Goal: Information Seeking & Learning: Learn about a topic

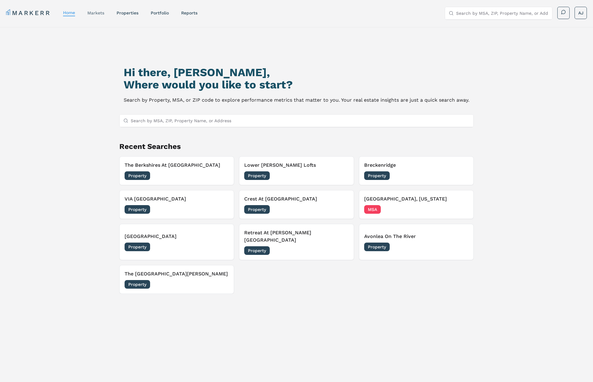
click at [98, 11] on link "markets" at bounding box center [95, 12] width 17 height 5
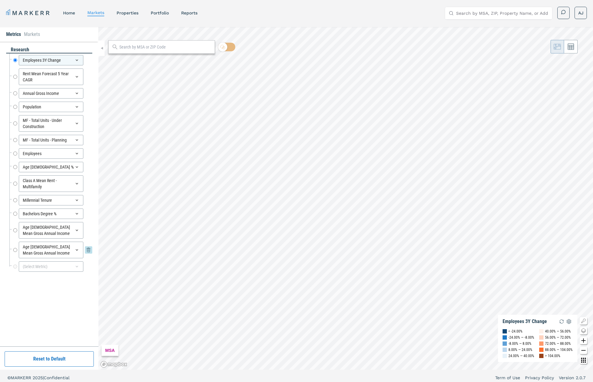
click at [63, 256] on div "Age 25-34 Mean Gross Annual Income" at bounding box center [51, 250] width 65 height 17
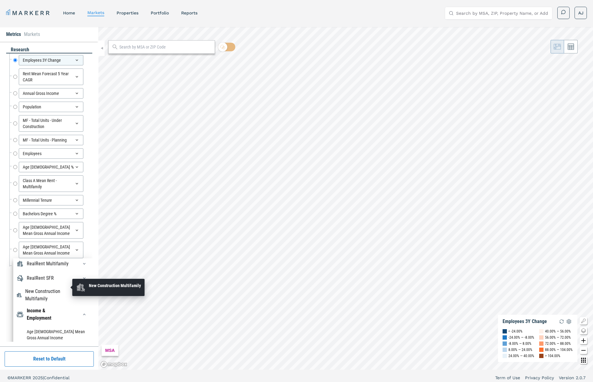
scroll to position [67, 0]
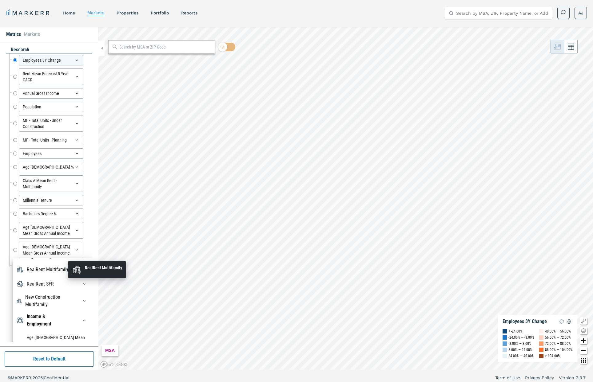
click at [53, 271] on div "RealRent Multifamily" at bounding box center [48, 269] width 42 height 7
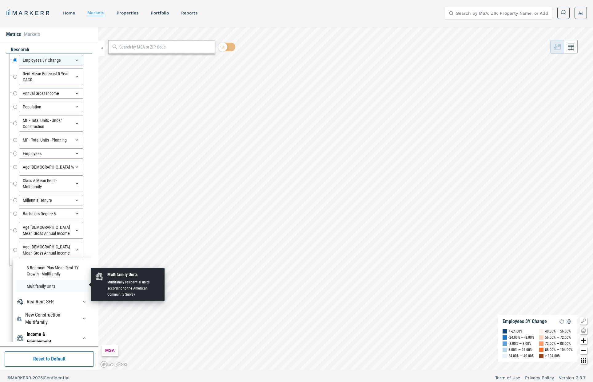
scroll to position [731, 0]
click at [45, 284] on li "Multifamily Units" at bounding box center [52, 284] width 73 height 12
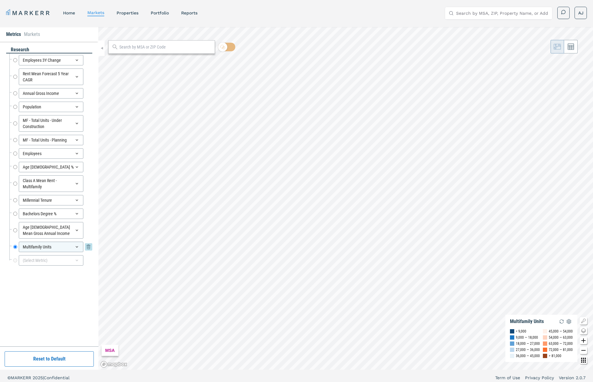
scroll to position [4, 0]
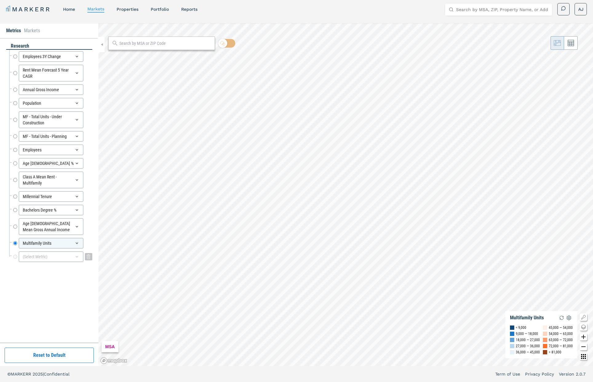
click at [49, 254] on div "(Select Metric)" at bounding box center [51, 257] width 65 height 10
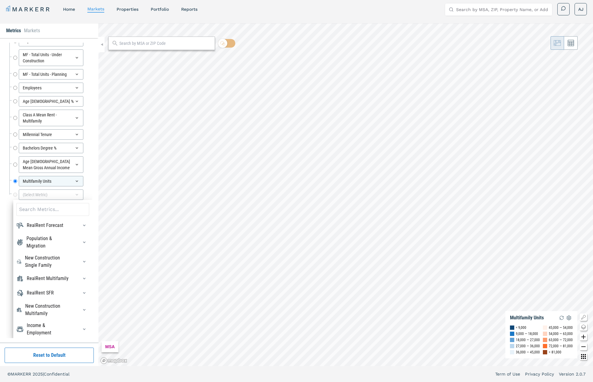
click at [43, 212] on input at bounding box center [52, 209] width 73 height 13
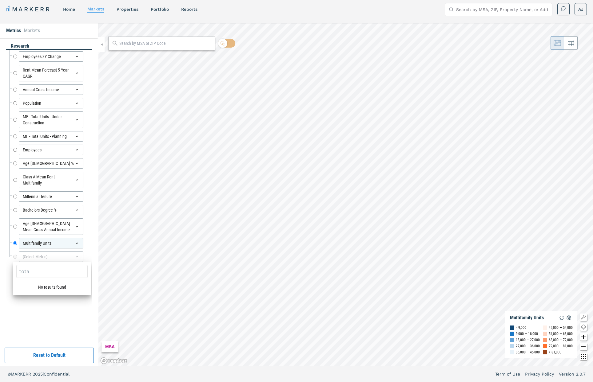
scroll to position [0, 0]
type input "t"
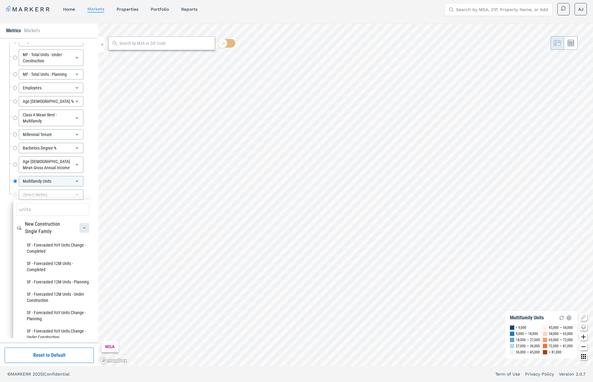
type input "units"
click at [83, 229] on icon "button" at bounding box center [84, 228] width 5 height 5
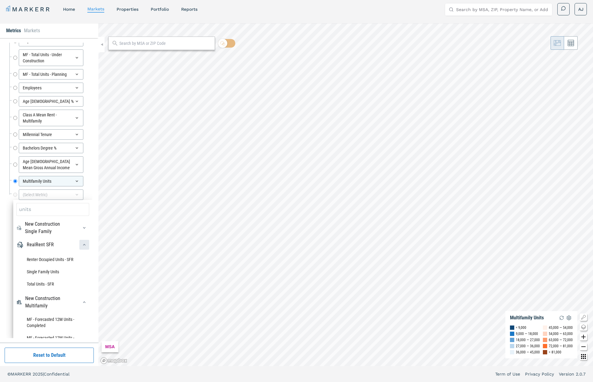
click at [85, 246] on icon "button" at bounding box center [84, 244] width 5 height 5
click at [85, 262] on icon "button" at bounding box center [84, 261] width 5 height 5
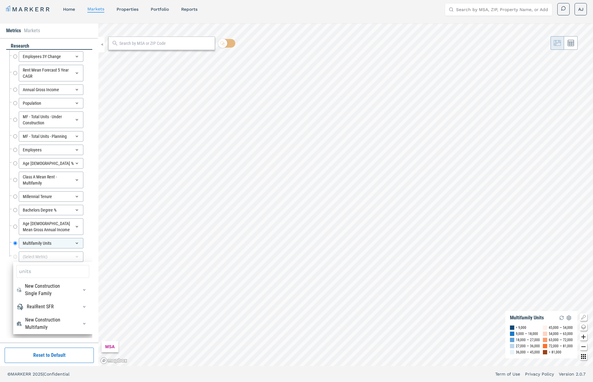
click at [8, 248] on div "Employees 3Y Change Employees 3Y Change Rent Mean Forecast 5 Year CAGR Rent Mea…" at bounding box center [49, 159] width 86 height 219
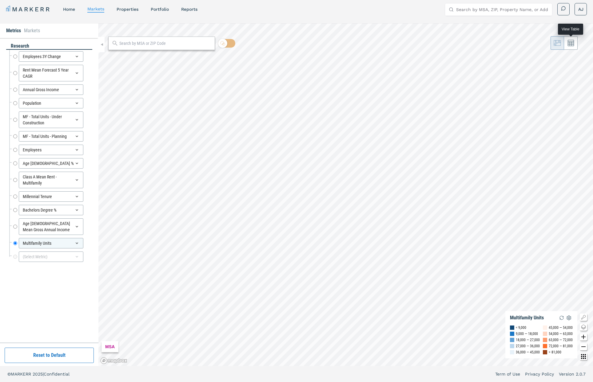
click at [572, 47] on button at bounding box center [571, 43] width 14 height 14
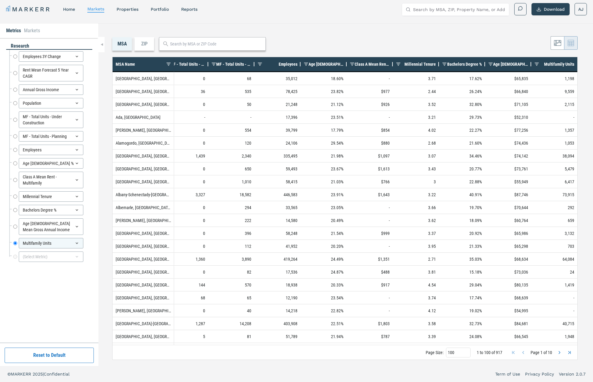
click at [557, 65] on span "Multifamily Units" at bounding box center [559, 64] width 30 height 5
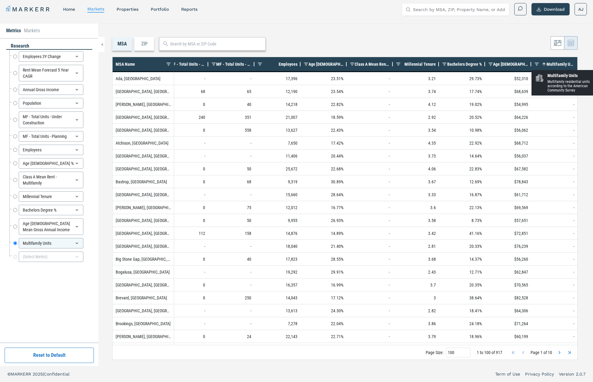
click at [556, 65] on span "Multifamily Units" at bounding box center [560, 64] width 28 height 5
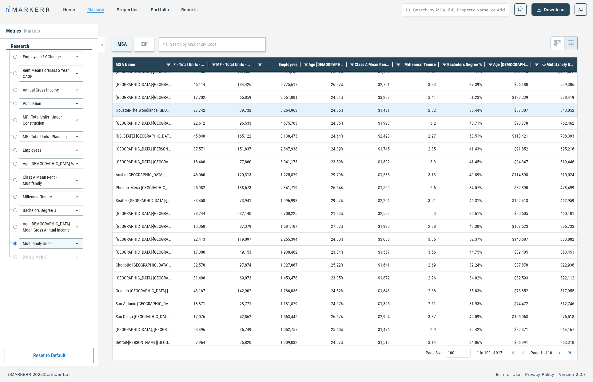
scroll to position [22, 0]
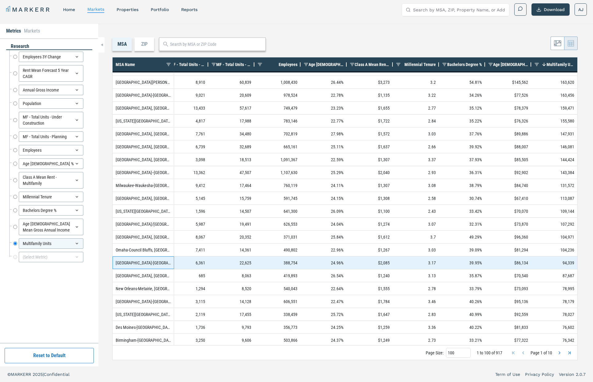
click at [148, 261] on div "Charleston-North Charleston, SC" at bounding box center [142, 263] width 61 height 13
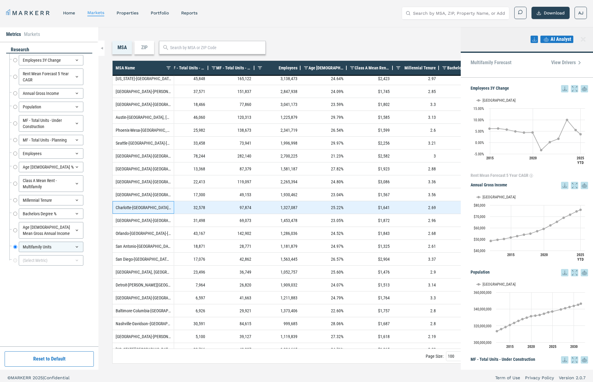
click at [151, 205] on div "Charlotte-Concord-Gastonia, NC-SC" at bounding box center [142, 207] width 61 height 13
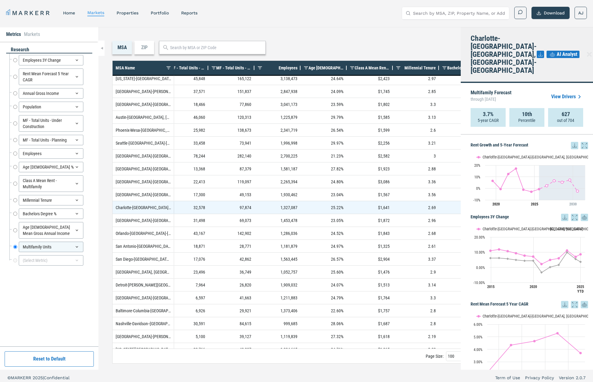
drag, startPoint x: 581, startPoint y: 41, endPoint x: 535, endPoint y: 157, distance: 124.4
click at [585, 51] on icon at bounding box center [588, 54] width 7 height 7
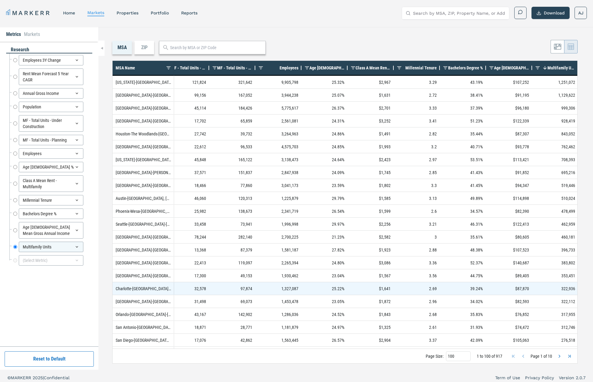
click at [561, 71] on div "Multifamily Units 1" at bounding box center [557, 67] width 35 height 11
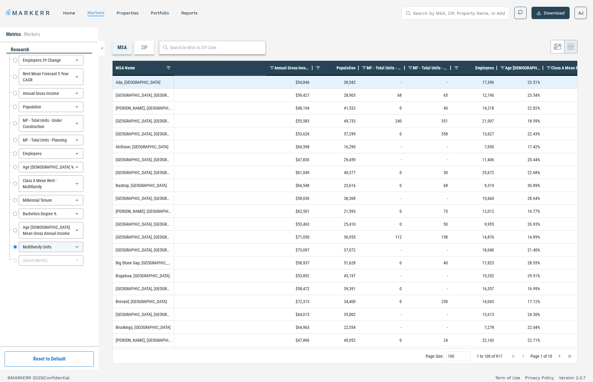
scroll to position [0, 195]
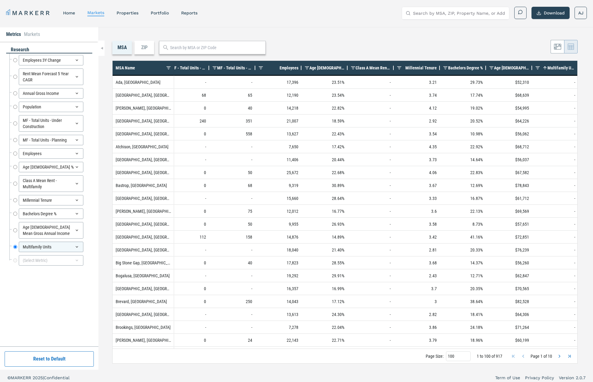
click at [418, 70] on div "Millennial Tenure" at bounding box center [418, 67] width 35 height 11
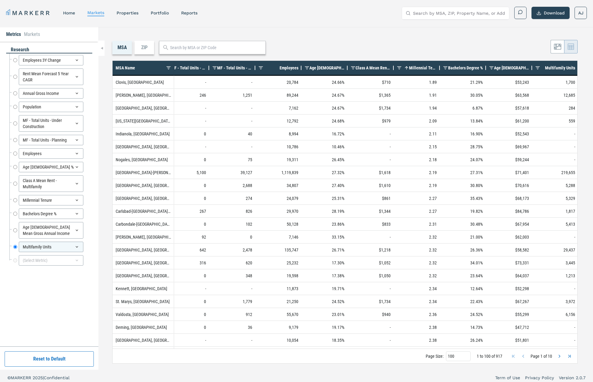
click at [420, 70] on span "Millennial Tenure" at bounding box center [423, 67] width 28 height 5
click at [557, 69] on span "Multifamily Units" at bounding box center [560, 67] width 30 height 5
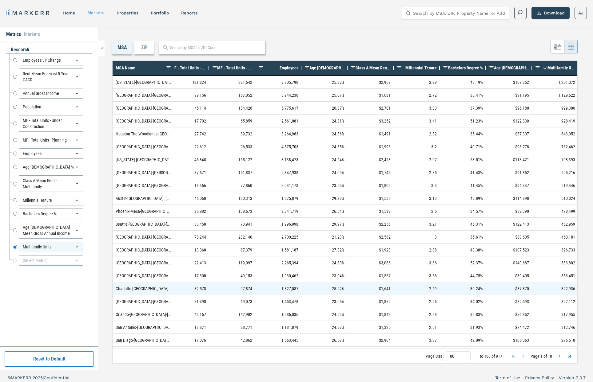
click at [148, 48] on div "ZIP" at bounding box center [144, 48] width 20 height 14
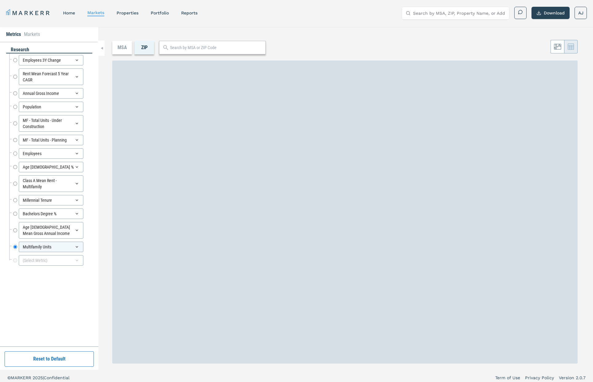
drag, startPoint x: 202, startPoint y: 50, endPoint x: 209, endPoint y: 49, distance: 6.8
click at [206, 49] on input "text" at bounding box center [216, 48] width 92 height 6
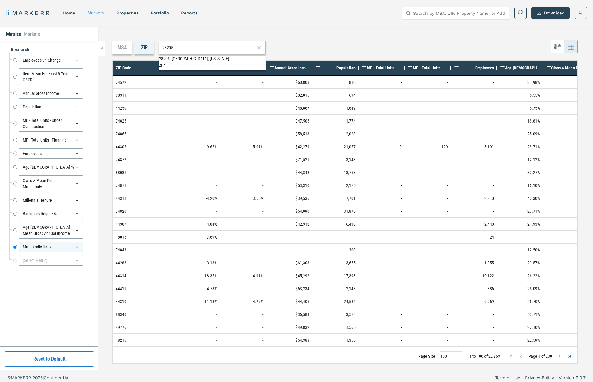
type input "28205"
click at [198, 62] on div "28205, Charlotte, North Carolina" at bounding box center [212, 59] width 107 height 6
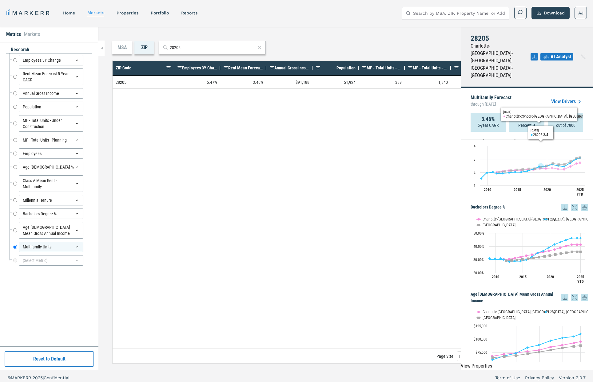
scroll to position [980, 0]
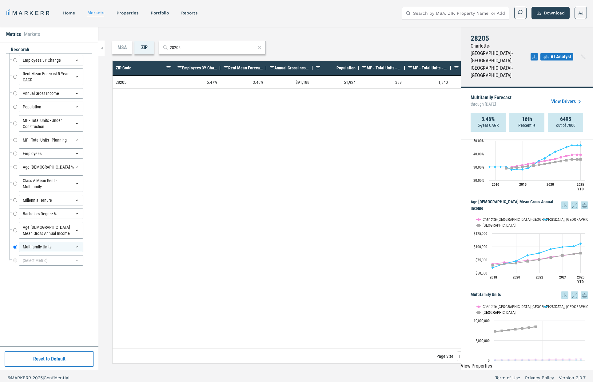
click at [487, 310] on button "Show USA" at bounding box center [482, 312] width 13 height 5
click at [508, 305] on button "Show Charlotte-Concord-Gastonia, NC-SC" at bounding box center [506, 307] width 61 height 5
